Goal: Use online tool/utility: Utilize a website feature to perform a specific function

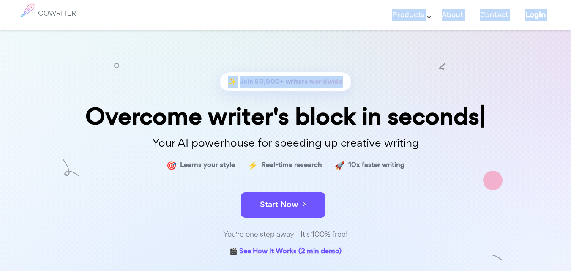
drag, startPoint x: 0, startPoint y: 0, endPoint x: 368, endPoint y: -12, distance: 368.0
click at [368, 0] on html "COWRITER Products Writing Marketing Emails Images (soon) About Contact Login CO…" at bounding box center [285, 200] width 571 height 400
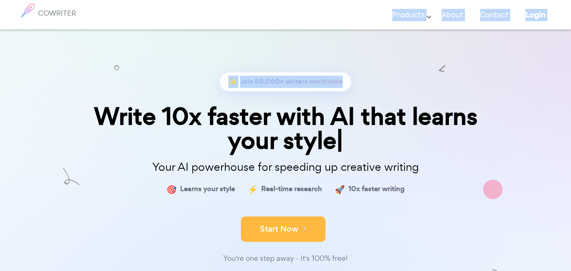
click at [291, 230] on button "Start Now" at bounding box center [283, 228] width 84 height 25
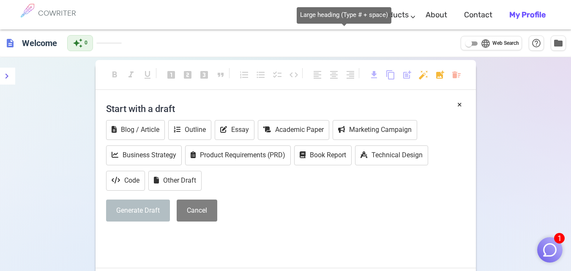
click at [60, 126] on div "format_bold format_italic format_underlined looks_one looks_two looks_3 format_…" at bounding box center [285, 201] width 571 height 288
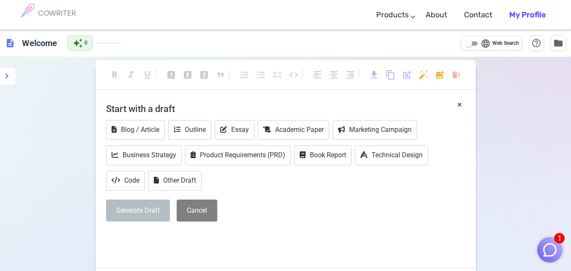
click at [60, 126] on div "format_bold format_italic format_underlined looks_one looks_two looks_3 format_…" at bounding box center [285, 201] width 571 height 288
click at [311, 209] on div "Generate Draft Cancel" at bounding box center [285, 210] width 359 height 22
click at [38, 177] on div "format_bold format_italic format_underlined looks_one looks_two looks_3 format_…" at bounding box center [285, 201] width 571 height 288
click at [365, 234] on p "﻿" at bounding box center [285, 237] width 359 height 12
drag, startPoint x: 162, startPoint y: 250, endPoint x: 137, endPoint y: 236, distance: 28.7
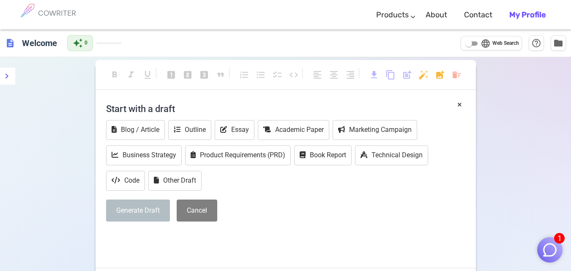
click at [137, 236] on p "﻿" at bounding box center [285, 237] width 359 height 12
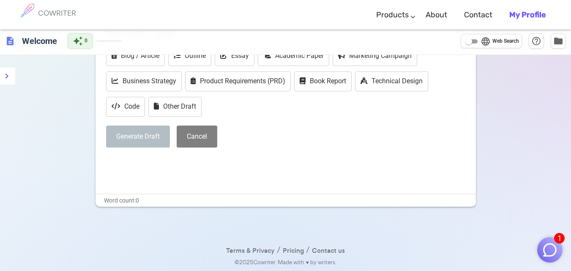
scroll to position [3, 0]
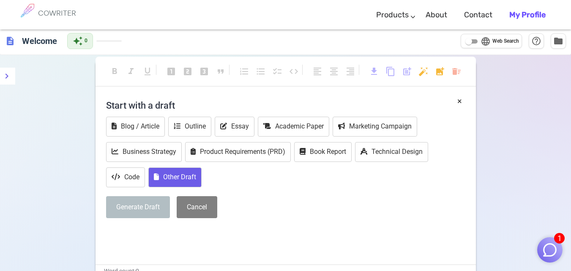
click at [182, 181] on button "Other Draft" at bounding box center [174, 177] width 53 height 20
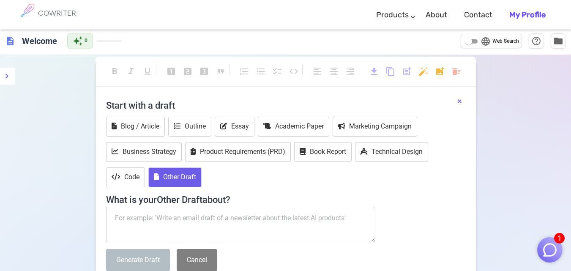
click at [460, 99] on button "×" at bounding box center [459, 101] width 5 height 12
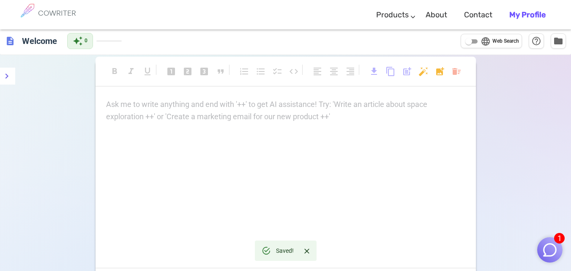
click at [267, 104] on p "Ask me to write anything and end with '++' to get AI assistance! Try: 'Write an…" at bounding box center [285, 104] width 359 height 12
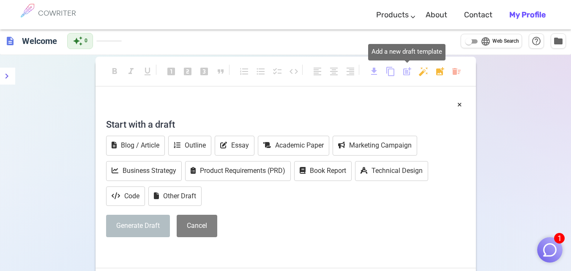
click at [406, 71] on span "post_add" at bounding box center [407, 71] width 10 height 10
click at [190, 102] on p "﻿" at bounding box center [285, 104] width 359 height 12
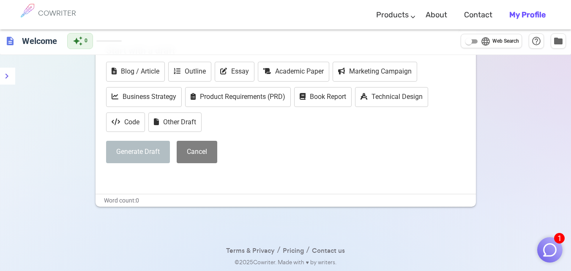
click at [111, 177] on div "﻿ × Start with a draft Blog / Article Outline Essay Academic Paper Marketing Ca…" at bounding box center [285, 108] width 380 height 169
click at [120, 171] on div "﻿ × Start with a draft Blog / Article Outline Essay Academic Paper Marketing Ca…" at bounding box center [285, 108] width 380 height 169
click at [111, 176] on div "﻿ × Start with a draft Blog / Article Outline Essay Academic Paper Marketing Ca…" at bounding box center [285, 108] width 380 height 169
click at [424, 160] on div "Generate Draft Cancel" at bounding box center [285, 152] width 359 height 22
click at [548, 257] on img "button" at bounding box center [549, 250] width 16 height 16
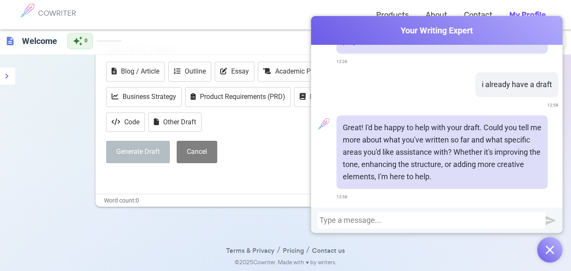
scroll to position [0, 0]
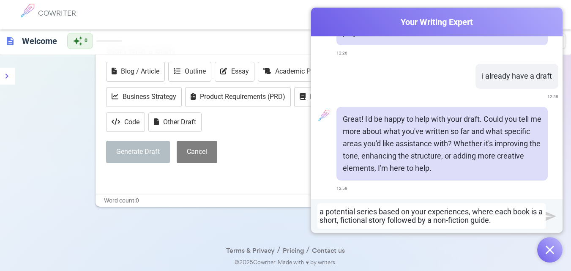
click at [422, 212] on div "a potential series based on your experiences, where each book is a short, ficti…" at bounding box center [431, 215] width 224 height 17
click at [424, 211] on div "a potential series based on your experiences, where each book is a short, ficti…" at bounding box center [431, 215] width 224 height 17
click at [547, 216] on img "submit" at bounding box center [550, 216] width 11 height 11
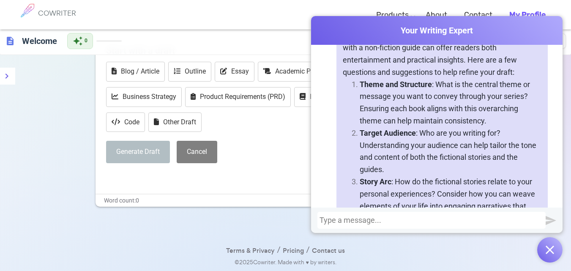
scroll to position [286, 0]
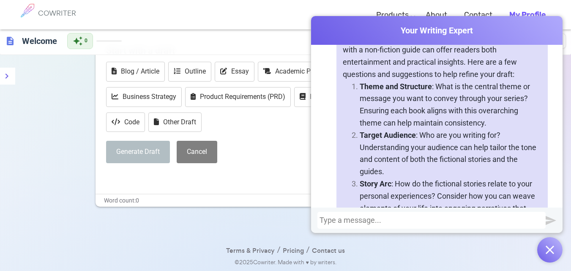
click at [414, 222] on div at bounding box center [431, 220] width 224 height 8
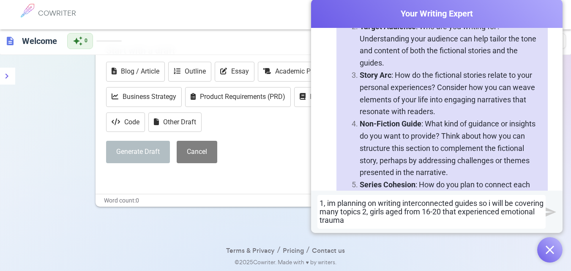
scroll to position [380, 0]
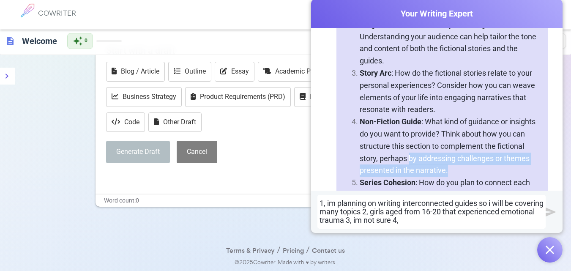
drag, startPoint x: 405, startPoint y: 157, endPoint x: 443, endPoint y: 171, distance: 40.5
click at [443, 171] on p "Non-Fiction Guide : What kind of guidance or insights do you want to provide? T…" at bounding box center [450, 146] width 182 height 61
copy p "by addressing challenges or themes presented in the narrative."
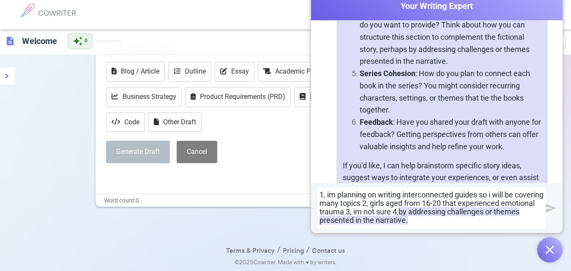
scroll to position [498, 0]
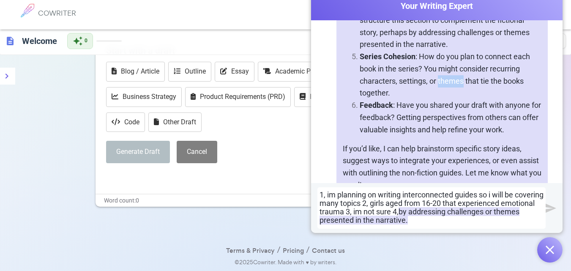
drag, startPoint x: 460, startPoint y: 80, endPoint x: 435, endPoint y: 79, distance: 25.8
click at [435, 79] on p "Series Cohesion : How do you plan to connect each book in the series? You might…" at bounding box center [450, 75] width 182 height 49
drag, startPoint x: 489, startPoint y: 69, endPoint x: 461, endPoint y: 84, distance: 31.2
click at [461, 84] on p "Series Cohesion : How do you plan to connect each book in the series? You might…" at bounding box center [450, 75] width 182 height 49
copy p "recurring characters, settings, or themes"
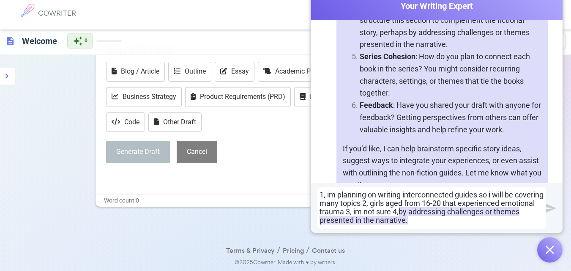
click at [446, 224] on div "1, im planning on writing interconnected guides so i will be covering many topi…" at bounding box center [431, 207] width 224 height 33
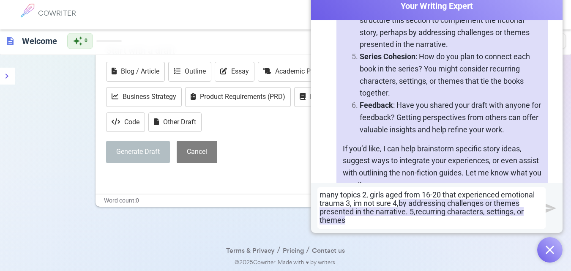
click at [473, 208] on span "recurring characters, settings, or themes" at bounding box center [421, 215] width 204 height 17
drag, startPoint x: 343, startPoint y: 220, endPoint x: 318, endPoint y: 220, distance: 24.5
click at [319, 220] on span "recurring characters, settings, or themes" at bounding box center [421, 215] width 204 height 17
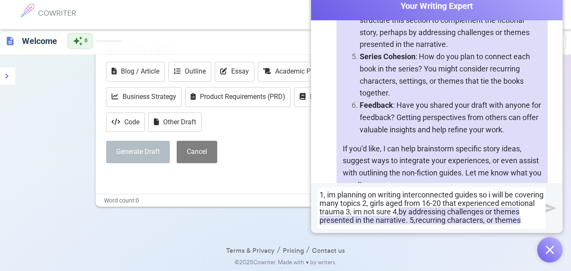
click at [522, 212] on div "1, im planning on writing interconnected guides so i will be covering many topi…" at bounding box center [431, 207] width 224 height 33
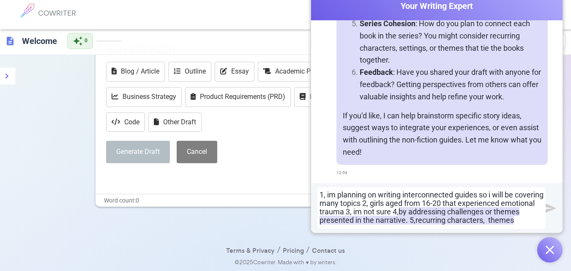
click at [551, 207] on img "submit" at bounding box center [550, 208] width 11 height 11
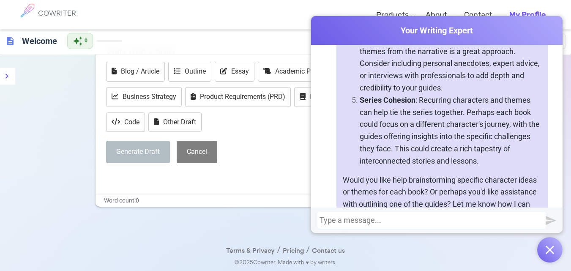
scroll to position [1111, 0]
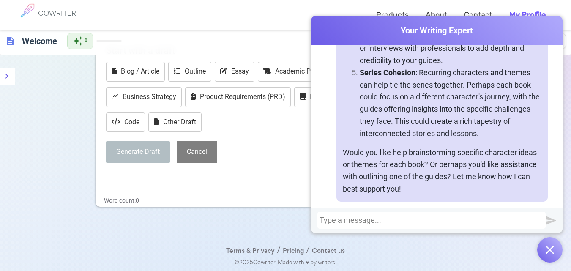
click at [385, 219] on div at bounding box center [431, 220] width 224 height 8
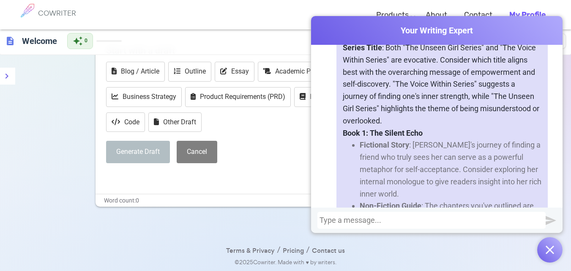
scroll to position [2420, 0]
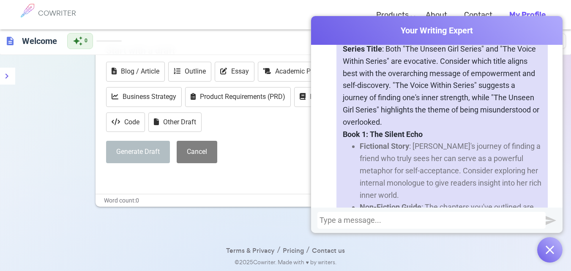
click at [553, 202] on div "Do you need any ideas or brainstorming for your writing project? 12:26 i alread…" at bounding box center [436, 126] width 251 height 163
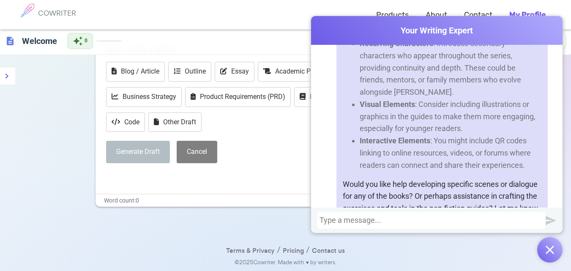
scroll to position [2952, 0]
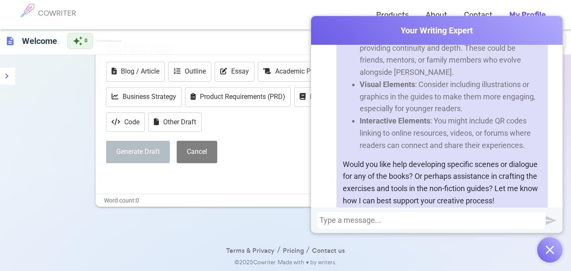
click at [416, 221] on div at bounding box center [431, 220] width 224 height 8
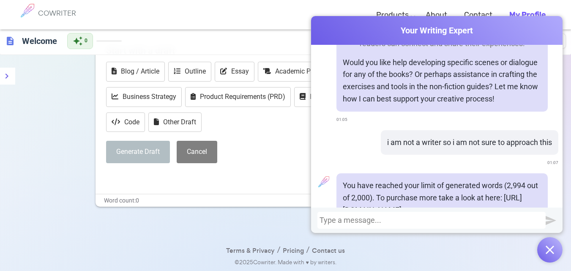
scroll to position [3063, 0]
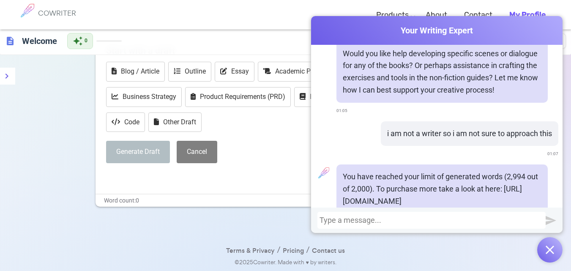
click at [551, 251] on img "button" at bounding box center [549, 249] width 8 height 8
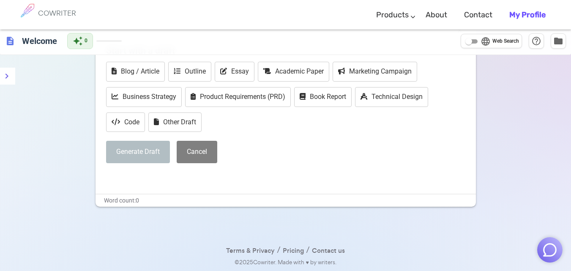
scroll to position [0, 0]
